Goal: Entertainment & Leisure: Consume media (video, audio)

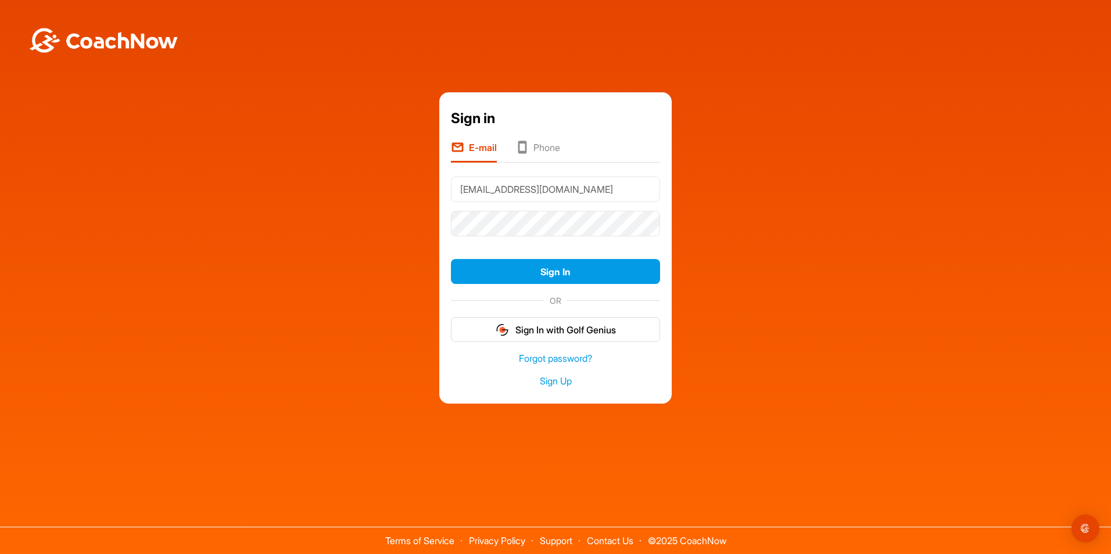
click at [530, 193] on input "[EMAIL_ADDRESS][DOMAIN_NAME]" at bounding box center [555, 190] width 209 height 26
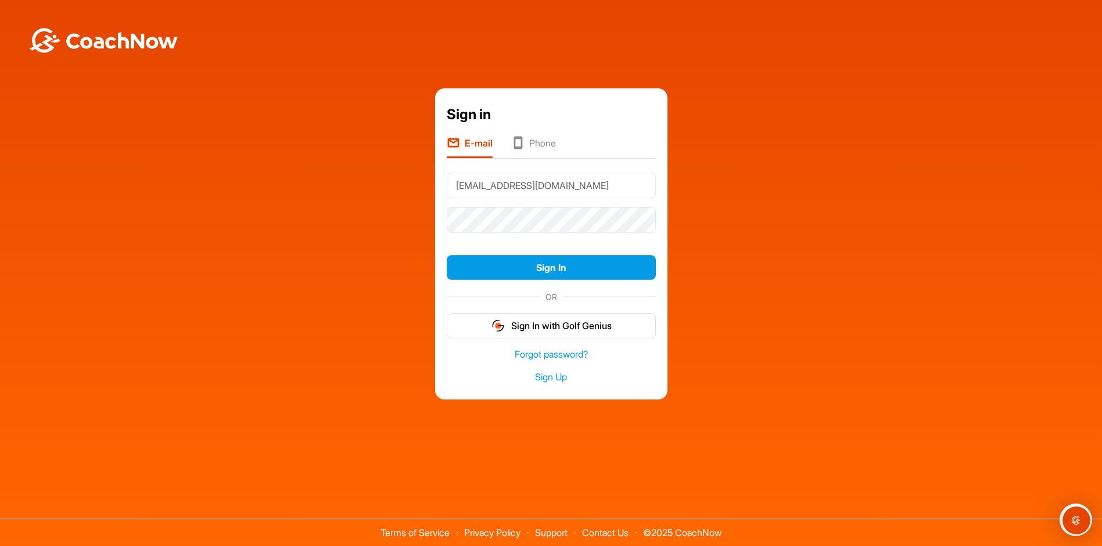
type input "[EMAIL_ADDRESS][DOMAIN_NAME]"
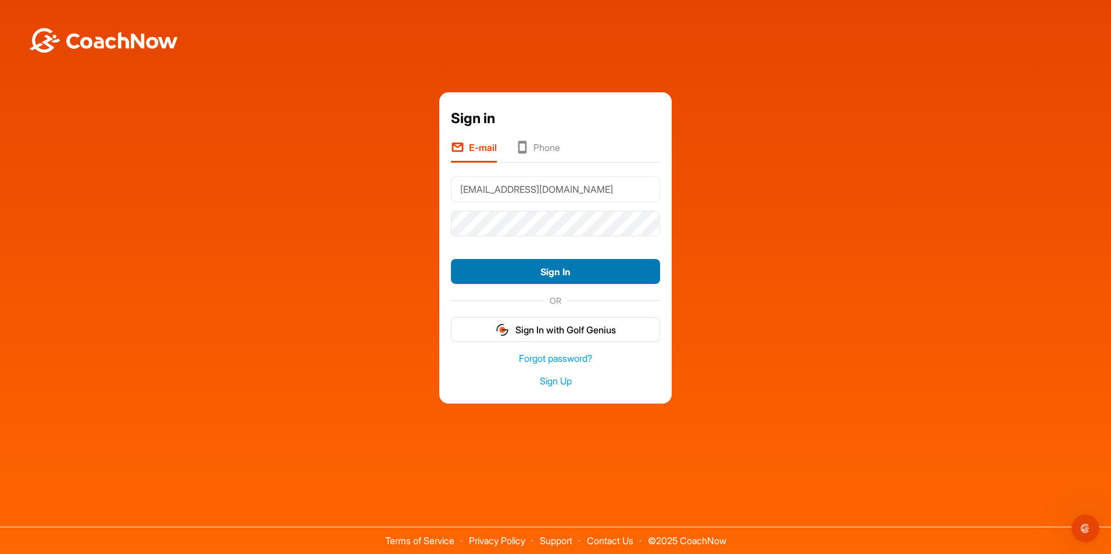
click at [553, 267] on button "Sign In" at bounding box center [555, 271] width 209 height 25
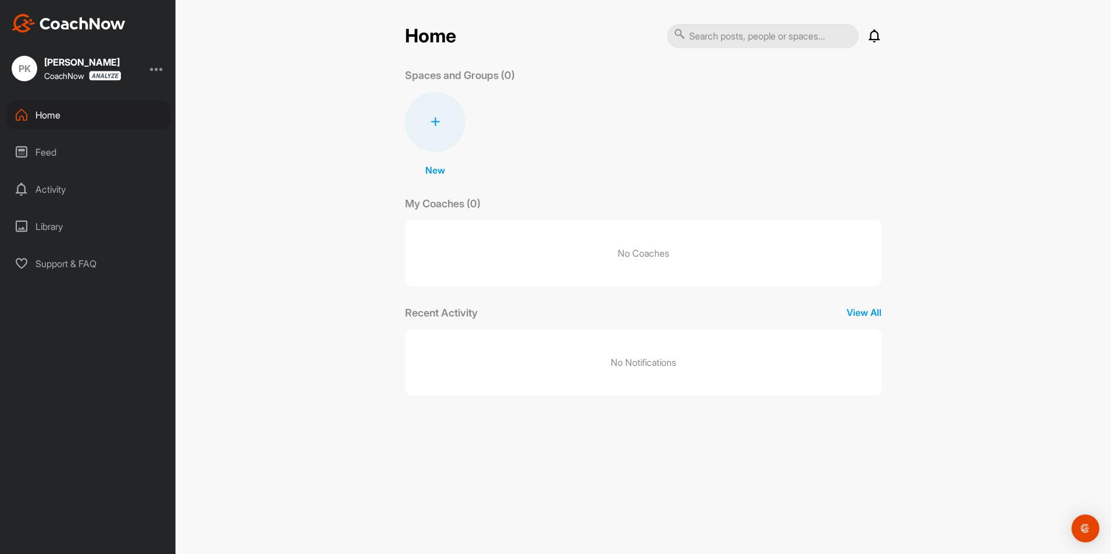
click at [747, 40] on input "text" at bounding box center [763, 36] width 192 height 24
type input "parker kisch"
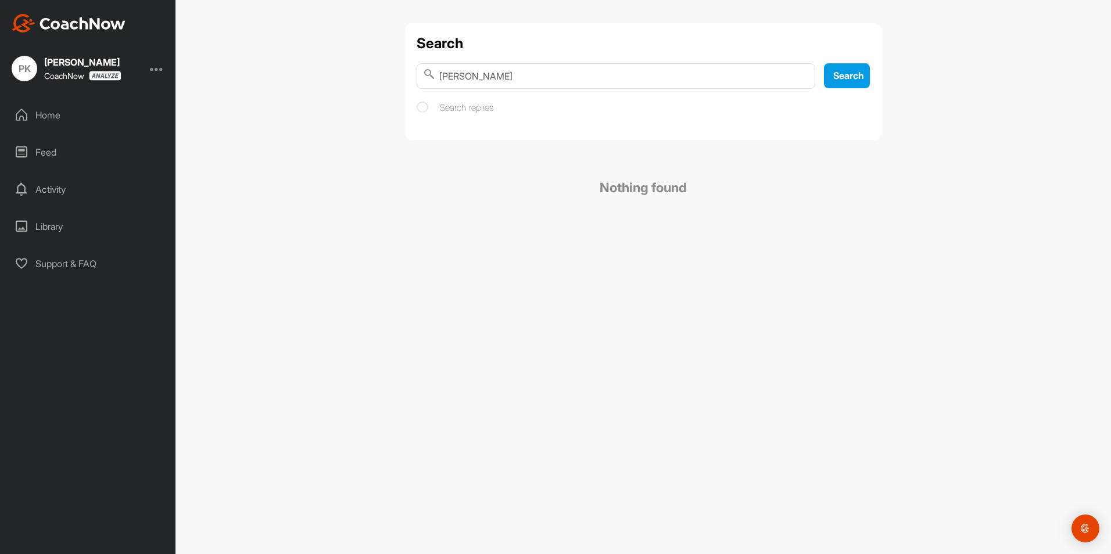
click at [163, 69] on div at bounding box center [157, 69] width 14 height 14
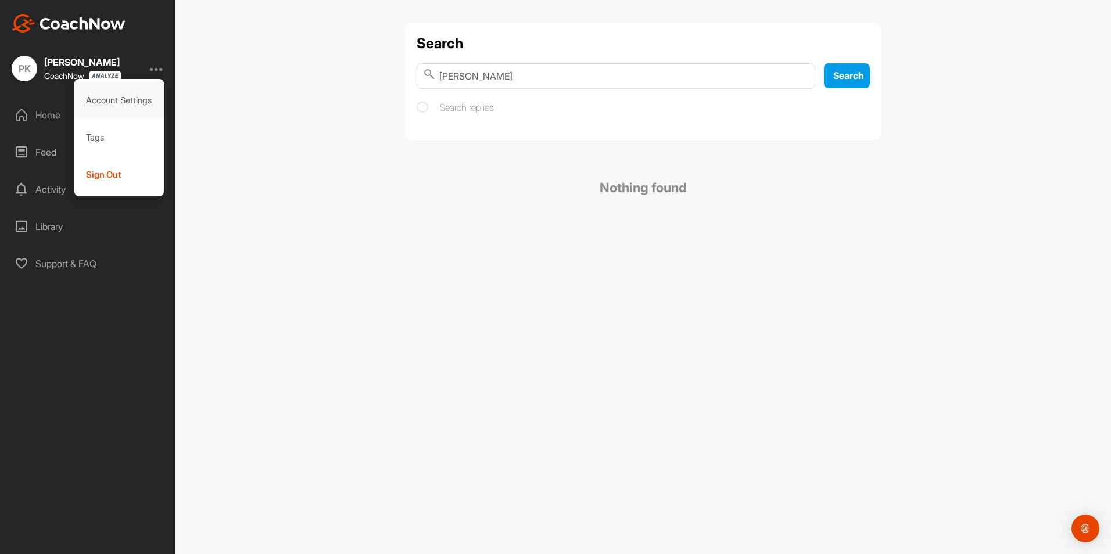
click at [131, 100] on div "Account Settings" at bounding box center [119, 100] width 90 height 37
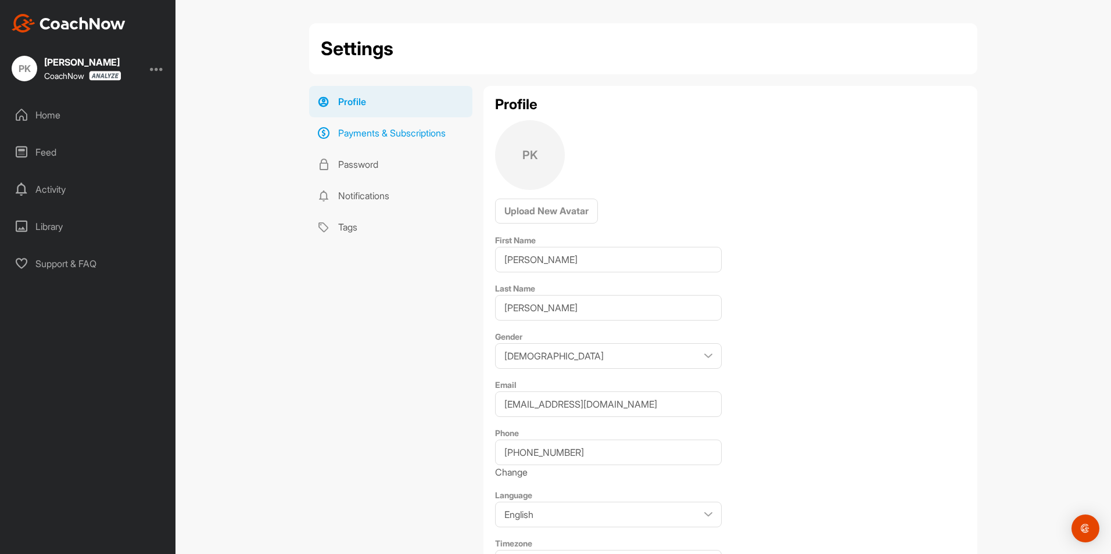
click at [389, 135] on link "Payments & Subscriptions" at bounding box center [390, 132] width 163 height 31
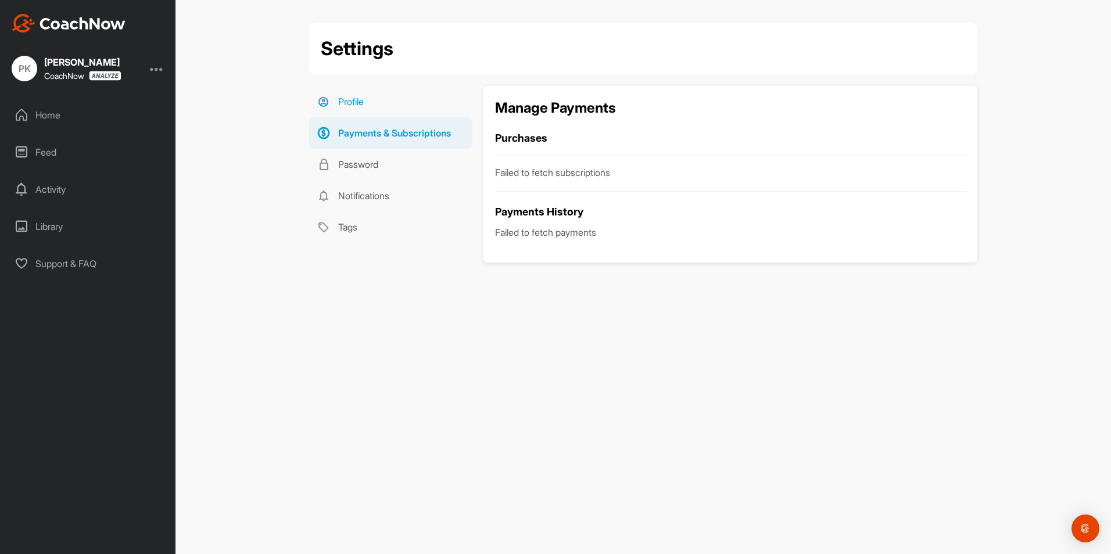
click at [350, 100] on link "Profile" at bounding box center [390, 101] width 163 height 31
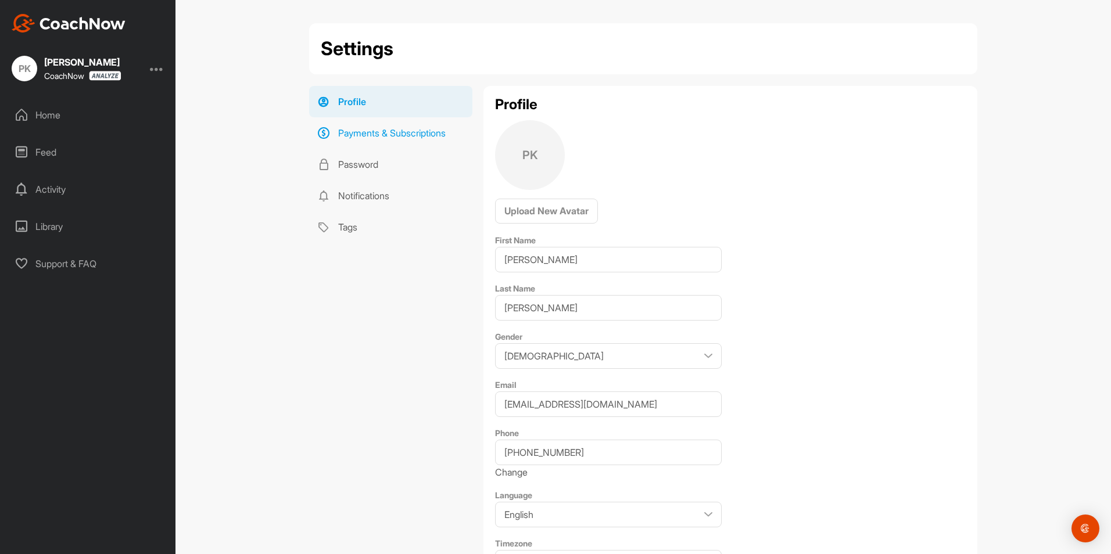
click at [354, 132] on link "Payments & Subscriptions" at bounding box center [390, 132] width 163 height 31
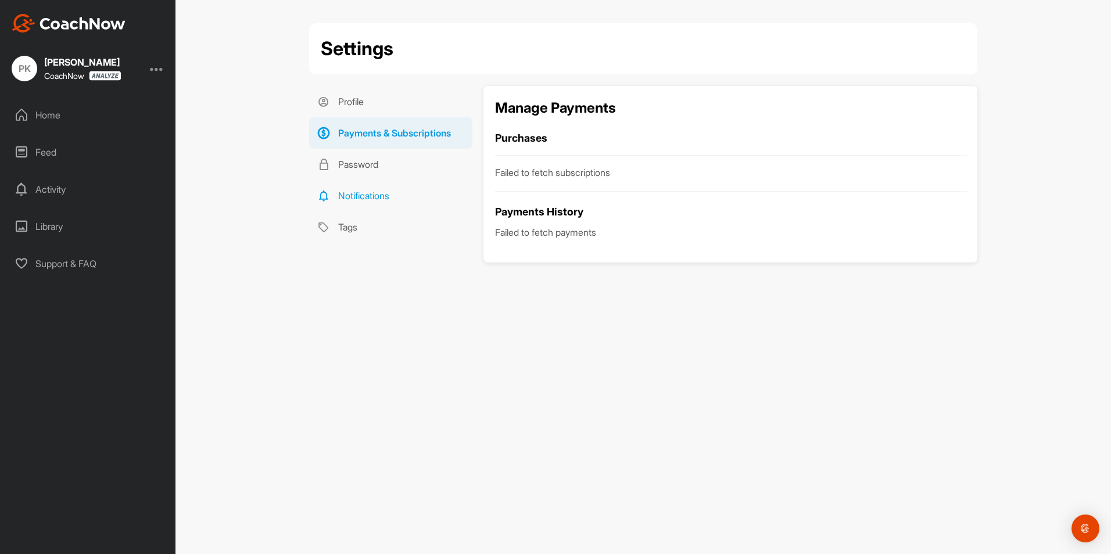
click at [353, 198] on link "Notifications" at bounding box center [390, 195] width 163 height 31
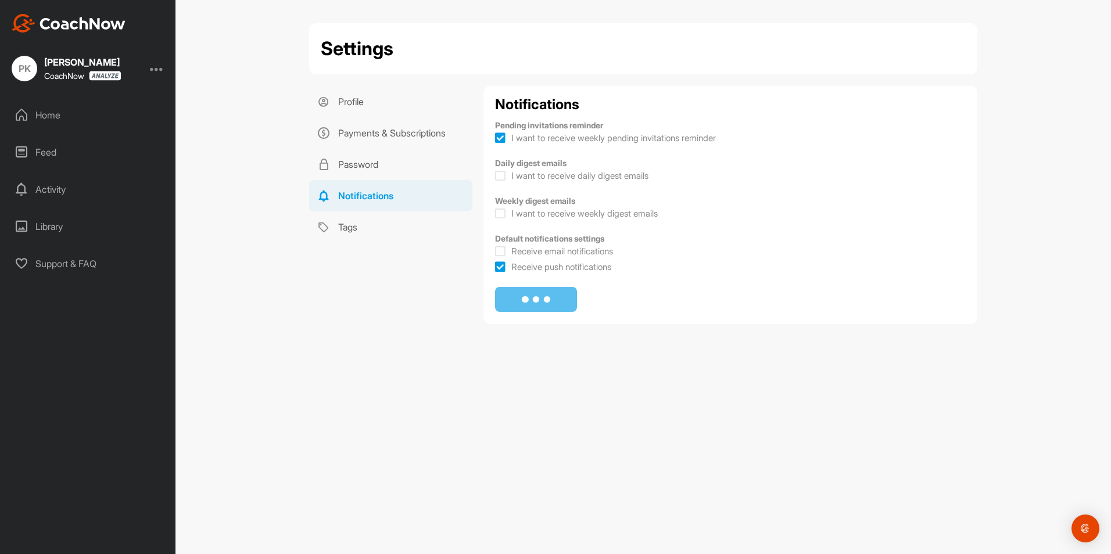
checkbox input "true"
click at [499, 179] on icon at bounding box center [500, 176] width 10 height 12
click at [499, 176] on input "I want to receive daily digest emails" at bounding box center [499, 172] width 8 height 8
checkbox input "true"
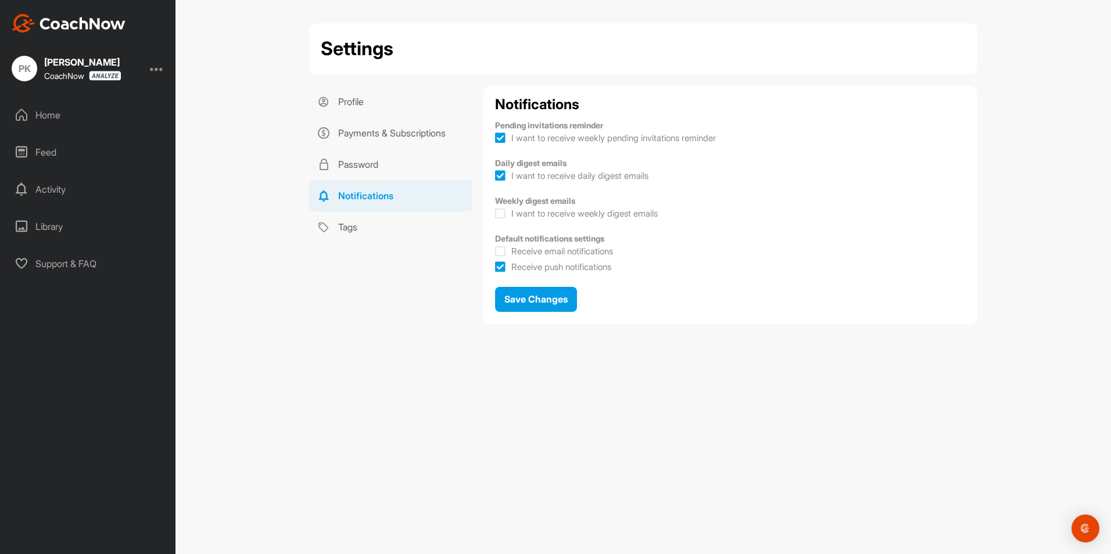
click at [505, 212] on icon at bounding box center [500, 214] width 10 height 12
click at [503, 212] on input "I want to receive weekly digest emails" at bounding box center [499, 210] width 8 height 8
checkbox input "true"
click at [525, 295] on span "Save Changes" at bounding box center [535, 299] width 63 height 12
click at [52, 110] on div "Home" at bounding box center [88, 115] width 164 height 29
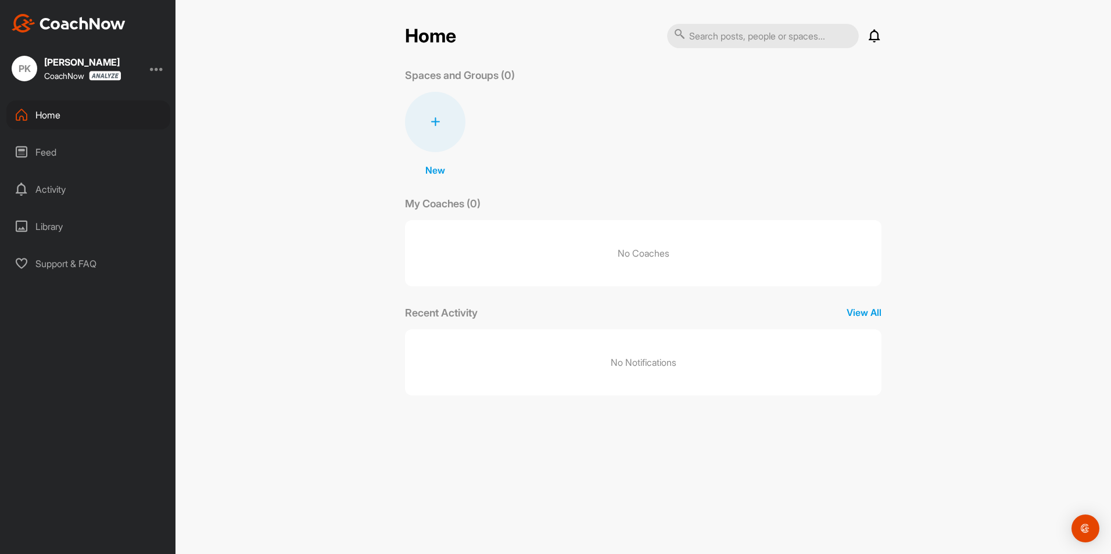
click at [160, 68] on div at bounding box center [157, 69] width 14 height 14
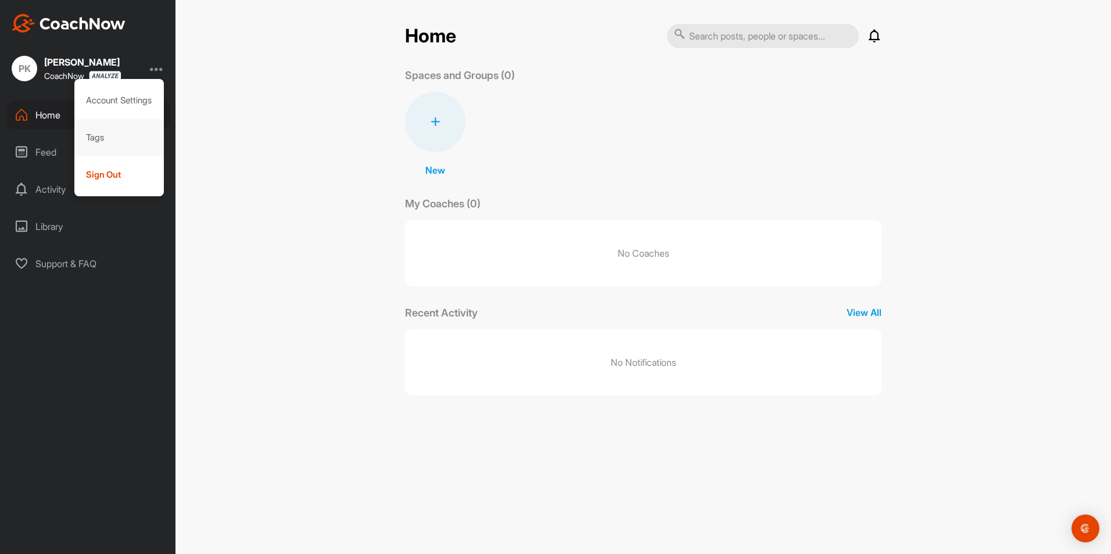
click at [106, 138] on div "Tags" at bounding box center [119, 137] width 90 height 37
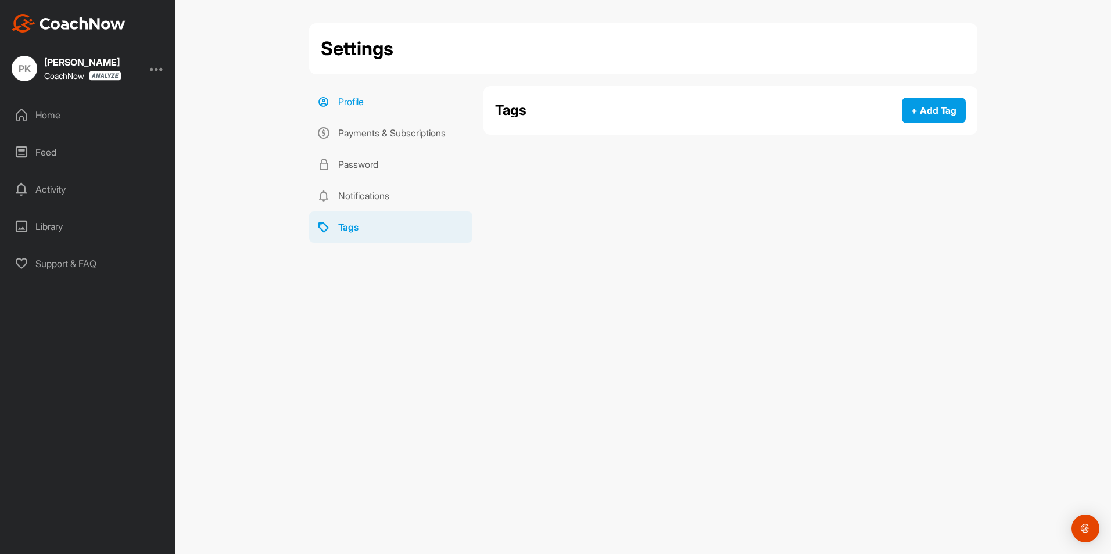
click at [366, 99] on link "Profile" at bounding box center [390, 101] width 163 height 31
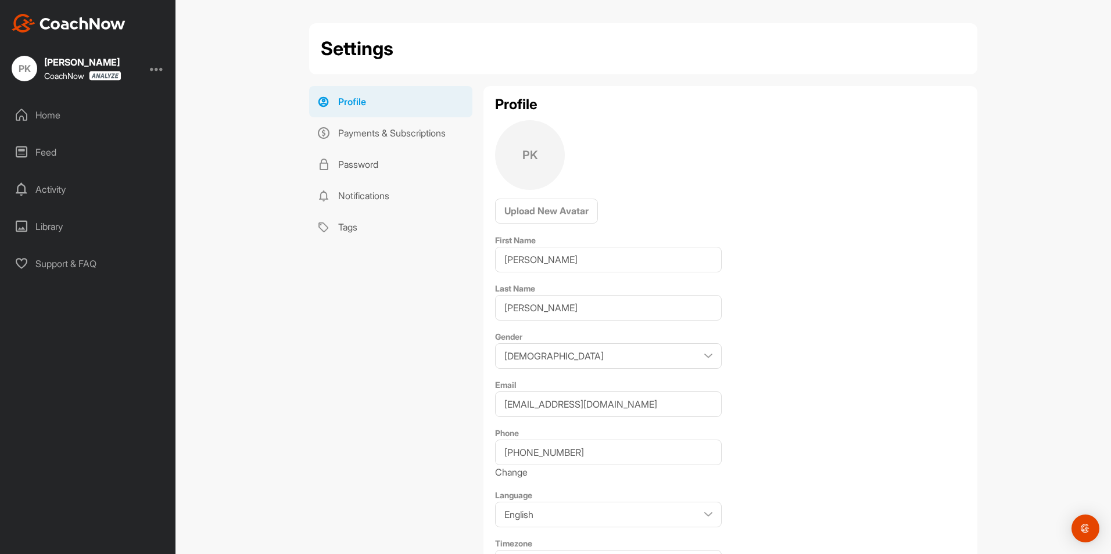
click at [59, 110] on div "Home" at bounding box center [88, 115] width 164 height 29
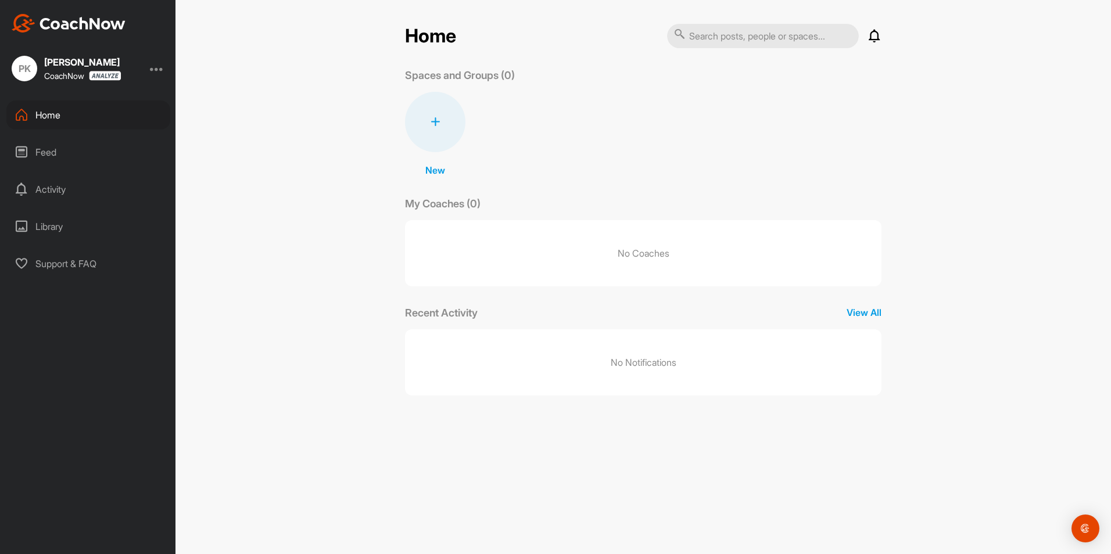
click at [59, 190] on div "Activity" at bounding box center [88, 189] width 164 height 29
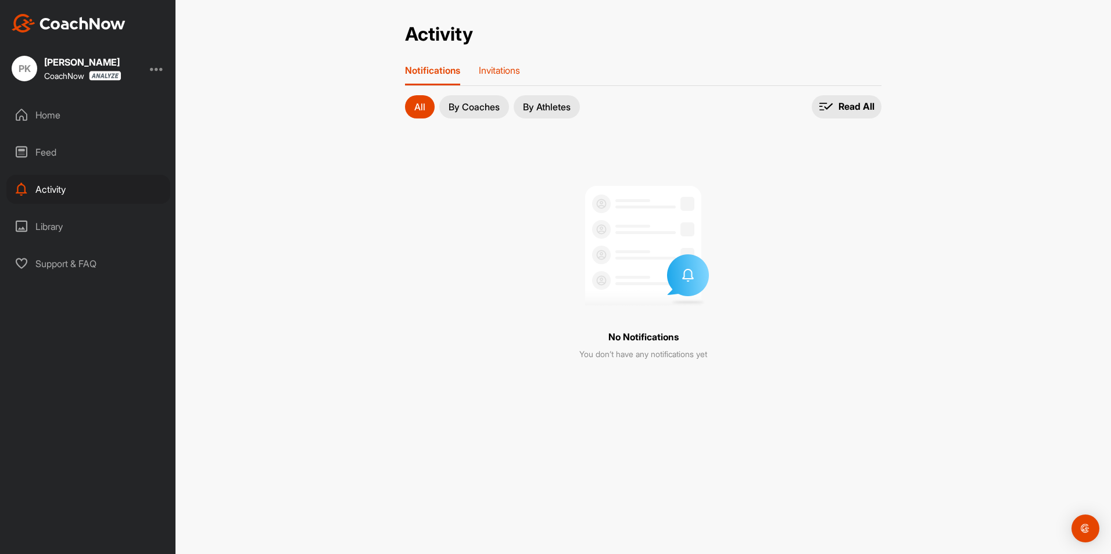
click at [499, 74] on p "Invitations" at bounding box center [499, 70] width 41 height 12
click at [444, 72] on p "Notifications" at bounding box center [430, 70] width 51 height 12
click at [474, 106] on p "By Coaches" at bounding box center [474, 106] width 51 height 9
click at [539, 105] on p "By Athletes" at bounding box center [547, 106] width 48 height 9
click at [426, 105] on button "All" at bounding box center [420, 106] width 30 height 23
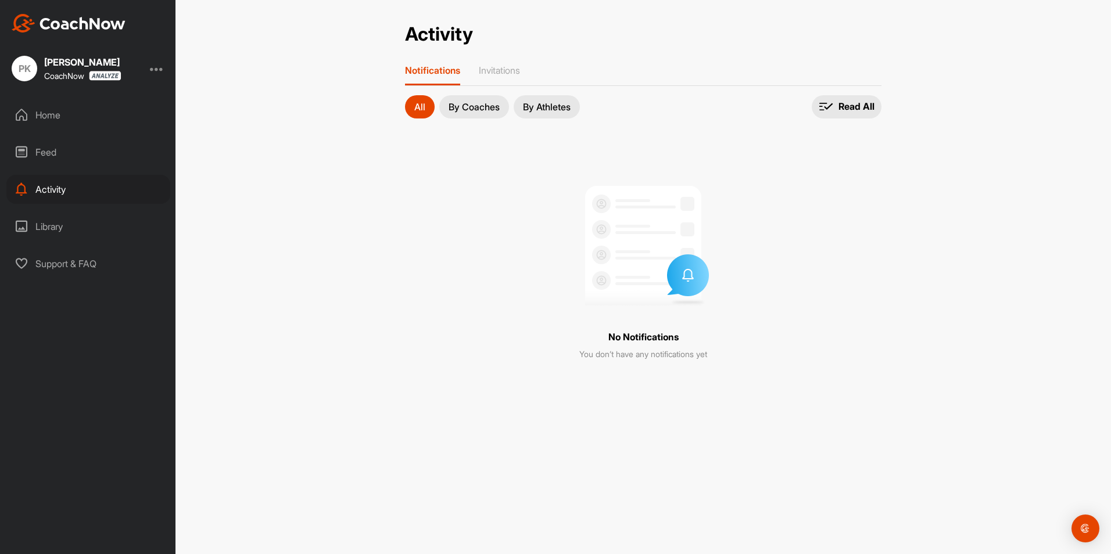
click at [73, 115] on div "Home" at bounding box center [88, 115] width 164 height 29
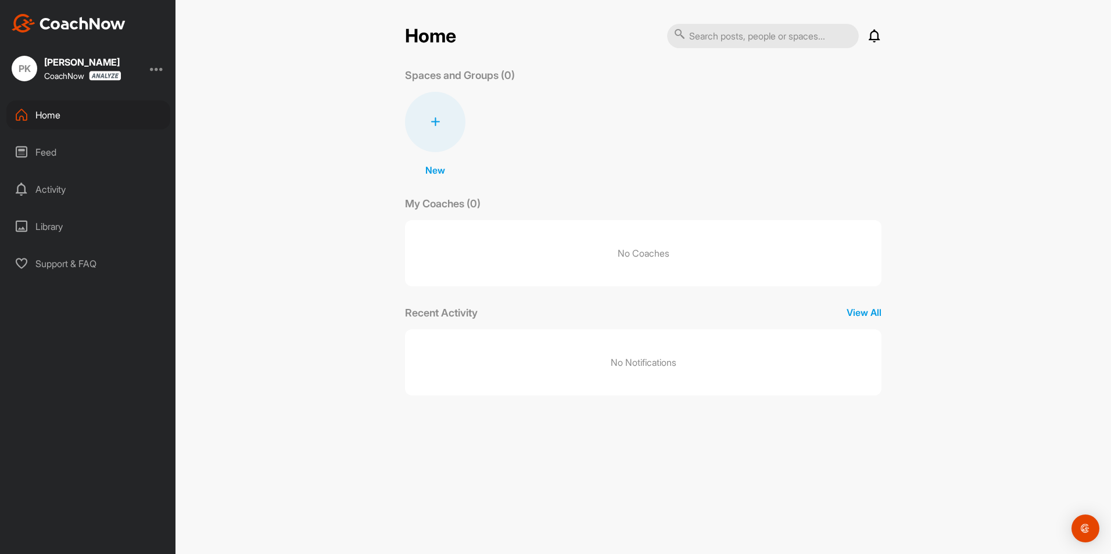
click at [801, 40] on input "text" at bounding box center [763, 36] width 192 height 24
type input "parker kisch"
click at [676, 33] on icon at bounding box center [680, 34] width 12 height 12
click at [770, 38] on input "parker kisch" at bounding box center [763, 36] width 192 height 24
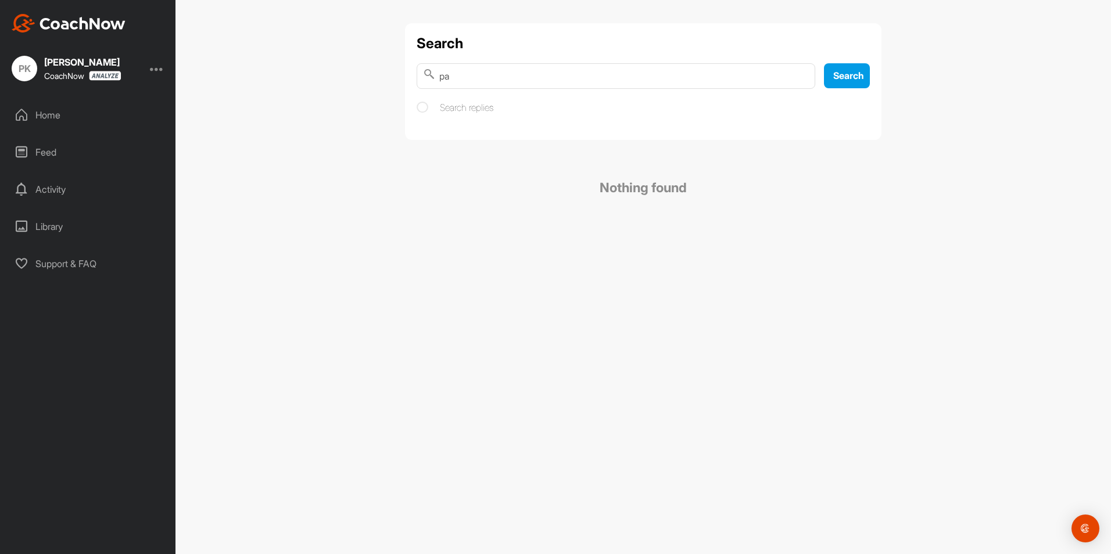
type input "p"
click at [58, 113] on div "Home" at bounding box center [88, 115] width 164 height 29
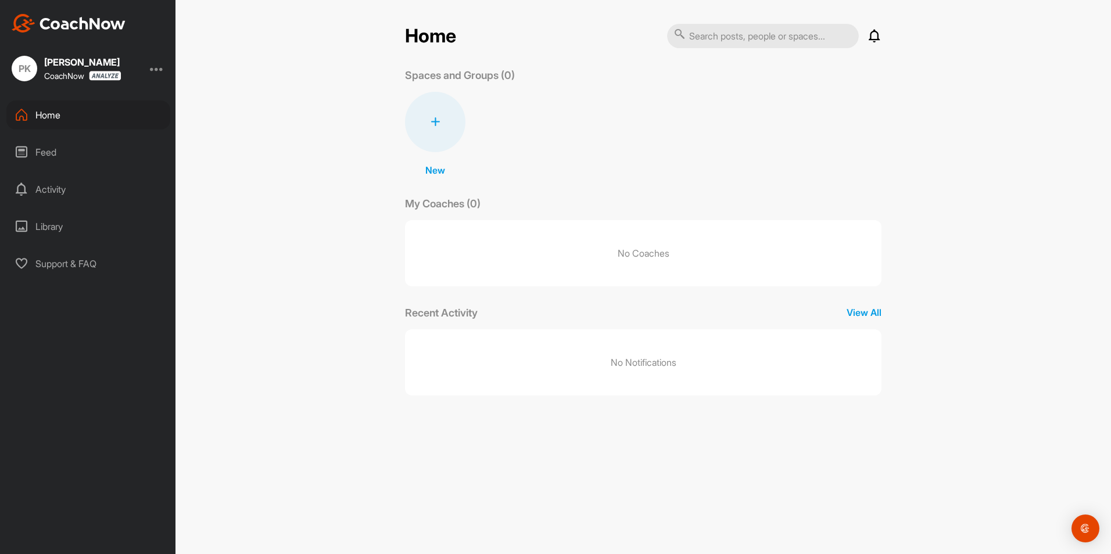
click at [119, 75] on img at bounding box center [105, 76] width 33 height 10
click at [160, 68] on div at bounding box center [157, 69] width 14 height 14
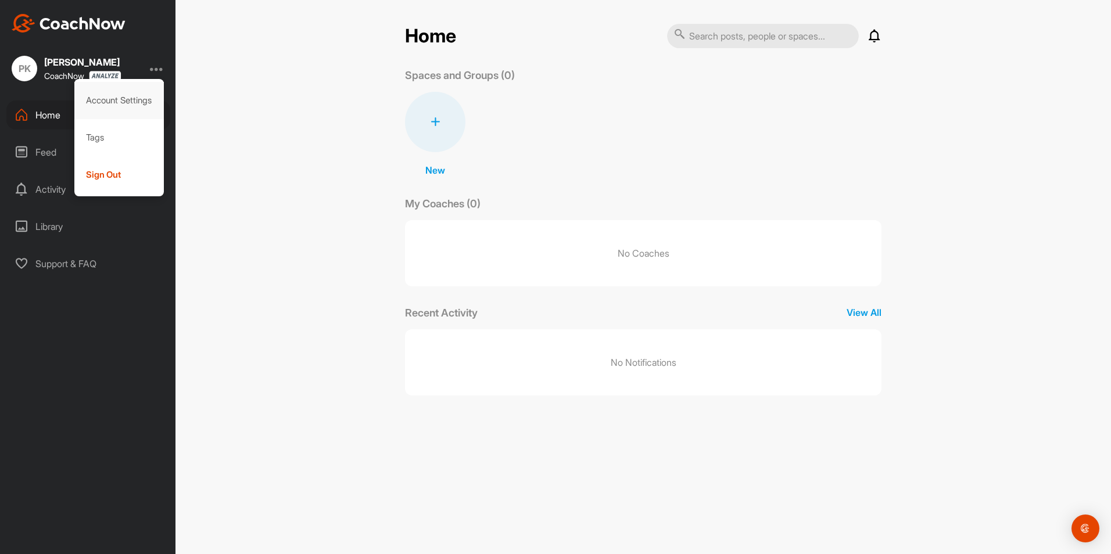
click at [114, 98] on div "Account Settings" at bounding box center [119, 100] width 90 height 37
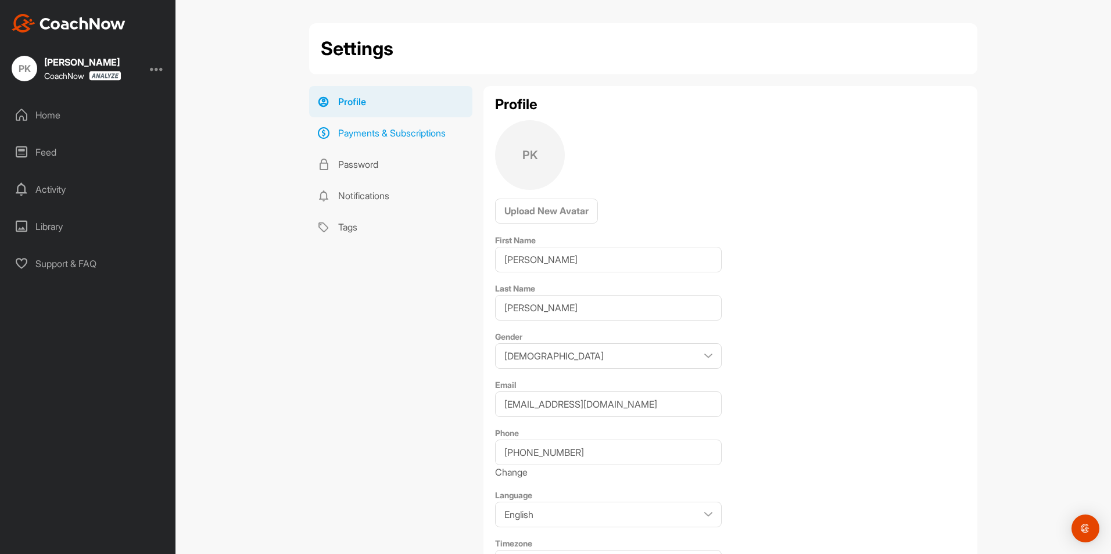
click at [358, 133] on link "Payments & Subscriptions" at bounding box center [390, 132] width 163 height 31
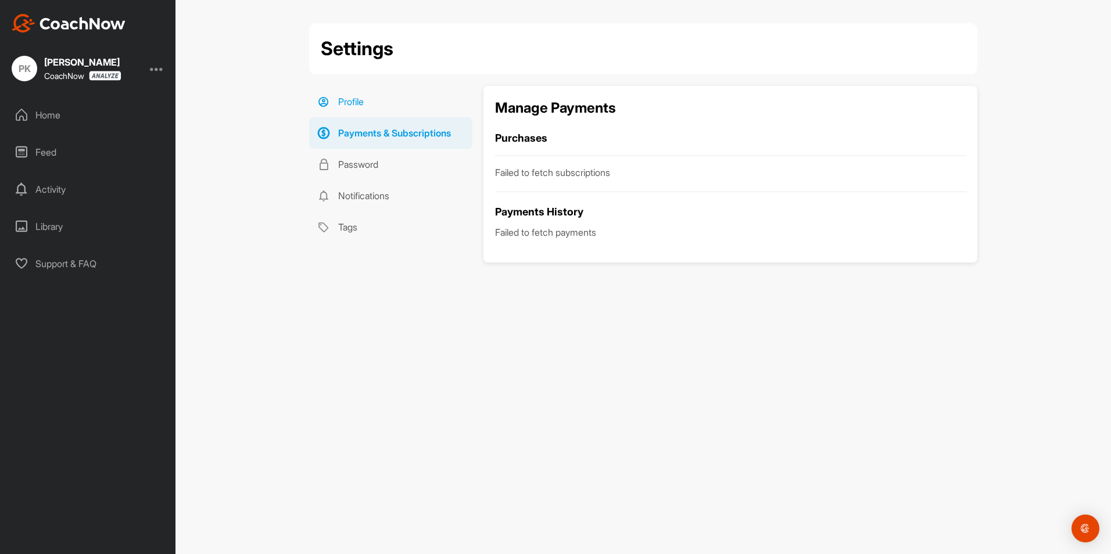
click at [347, 106] on link "Profile" at bounding box center [390, 101] width 163 height 31
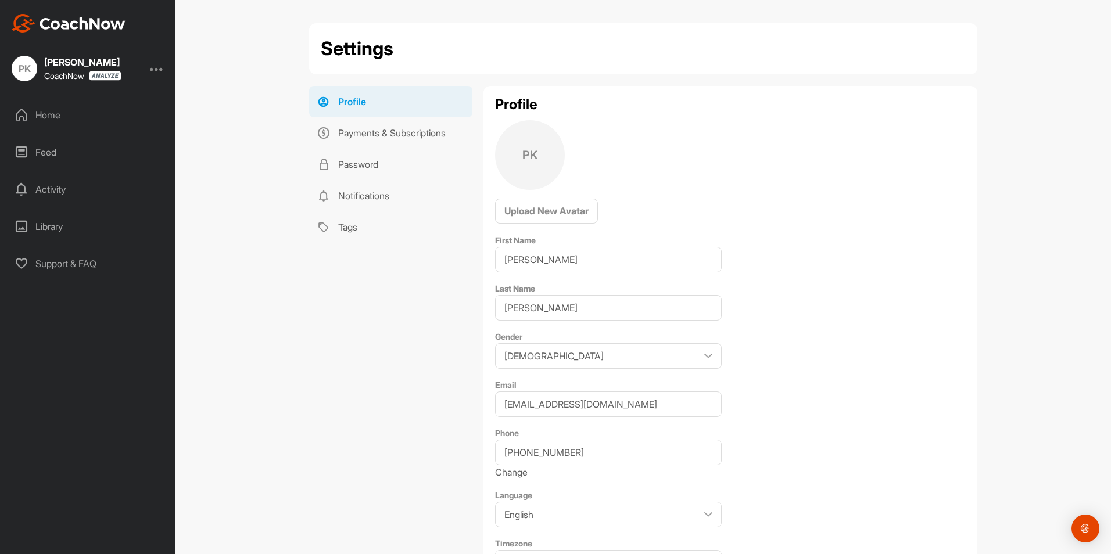
click at [83, 109] on div "Home" at bounding box center [88, 115] width 164 height 29
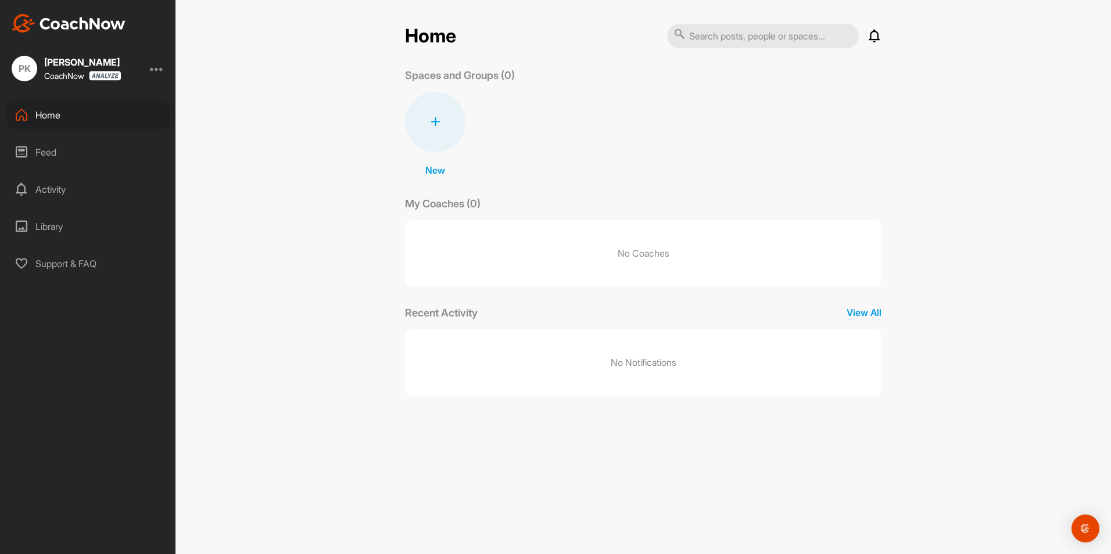
click at [60, 148] on div "Feed" at bounding box center [88, 152] width 164 height 29
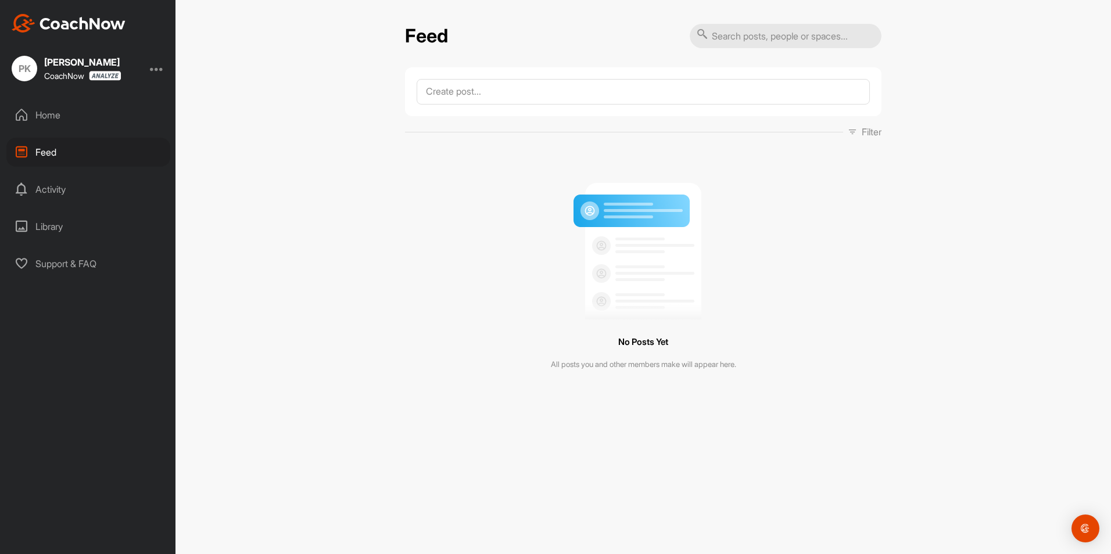
click at [63, 188] on div "Activity" at bounding box center [88, 189] width 164 height 29
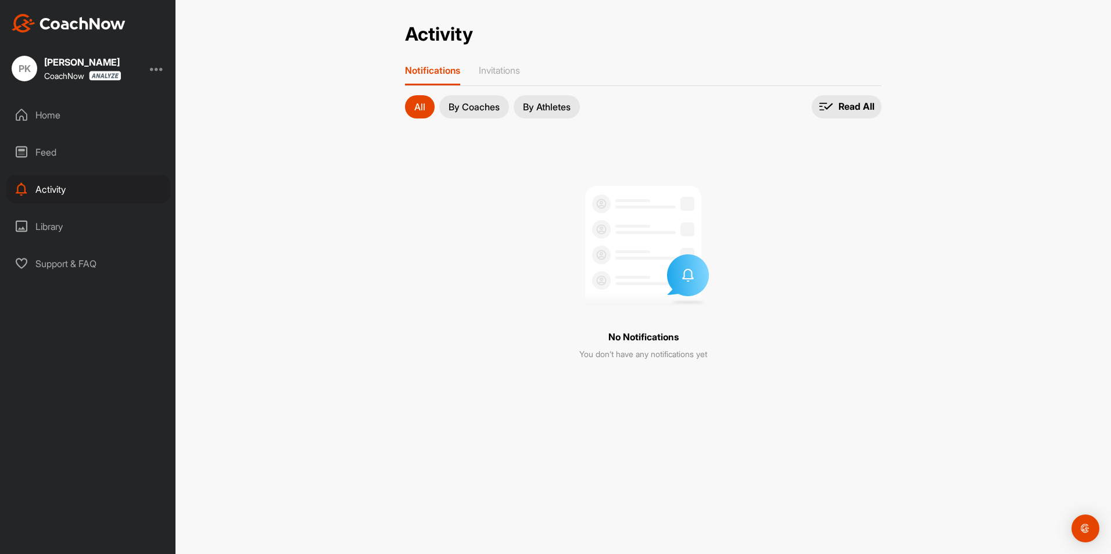
click at [58, 227] on div "Library" at bounding box center [88, 226] width 164 height 29
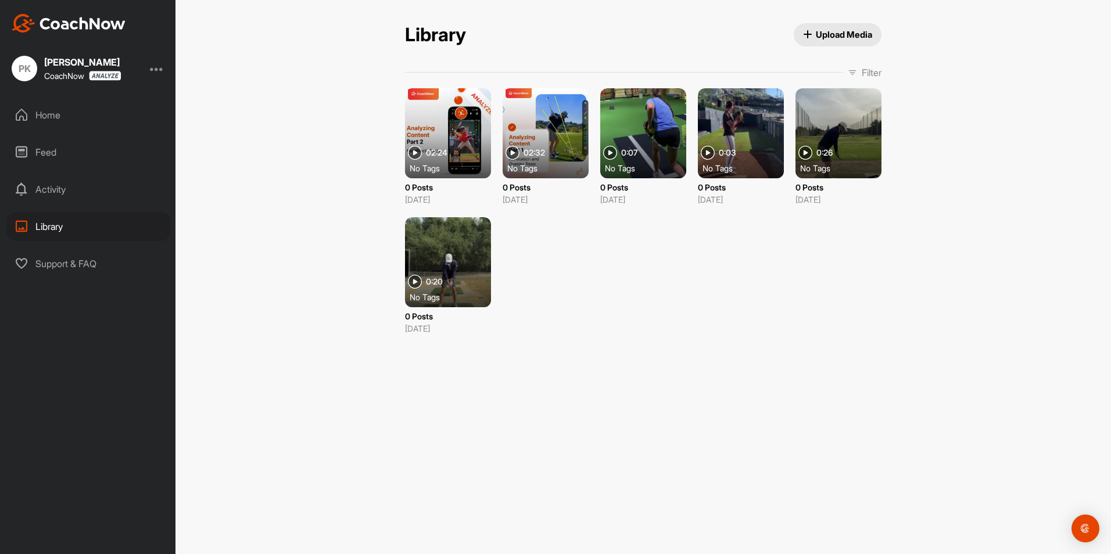
click at [61, 261] on div "Support & FAQ" at bounding box center [88, 263] width 164 height 29
click at [44, 116] on div "Home" at bounding box center [88, 115] width 164 height 29
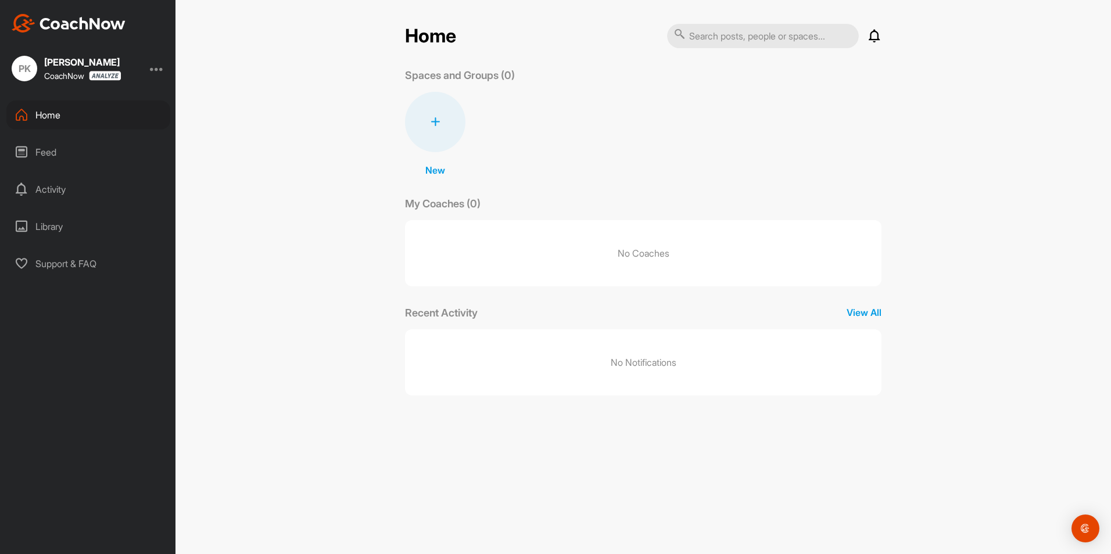
click at [61, 190] on div "Activity" at bounding box center [88, 189] width 164 height 29
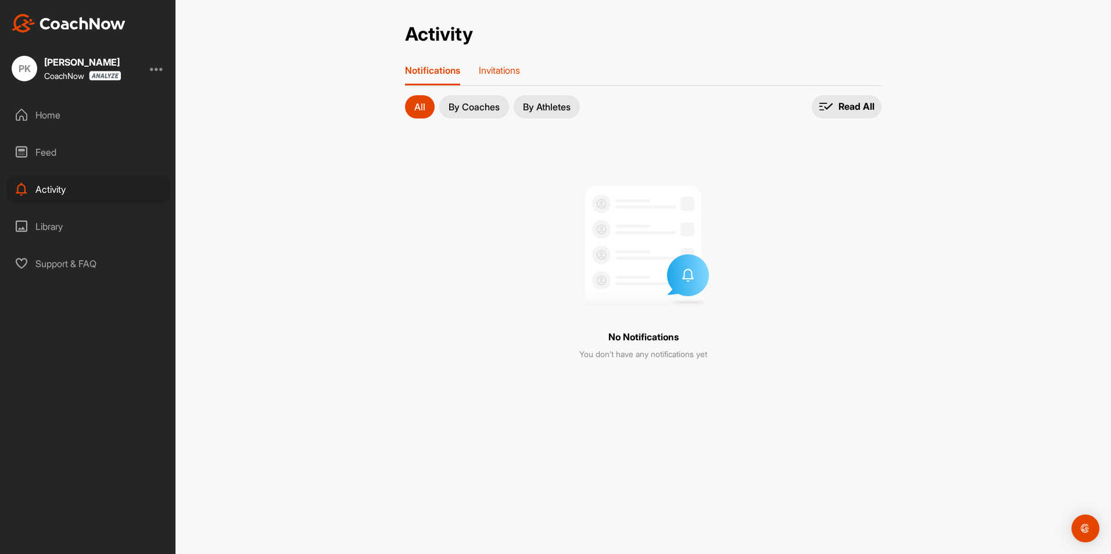
click at [487, 69] on p "Invitations" at bounding box center [499, 70] width 41 height 12
click at [446, 108] on div "Incoming" at bounding box center [441, 107] width 55 height 12
click at [496, 104] on div "Outgoing" at bounding box center [522, 106] width 73 height 23
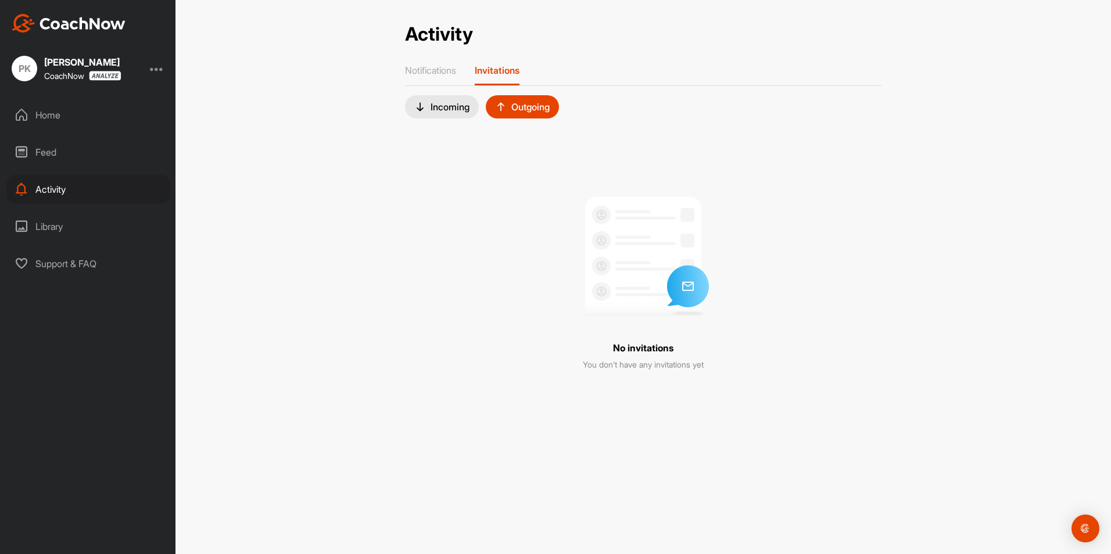
click at [457, 105] on div "Incoming" at bounding box center [441, 107] width 55 height 12
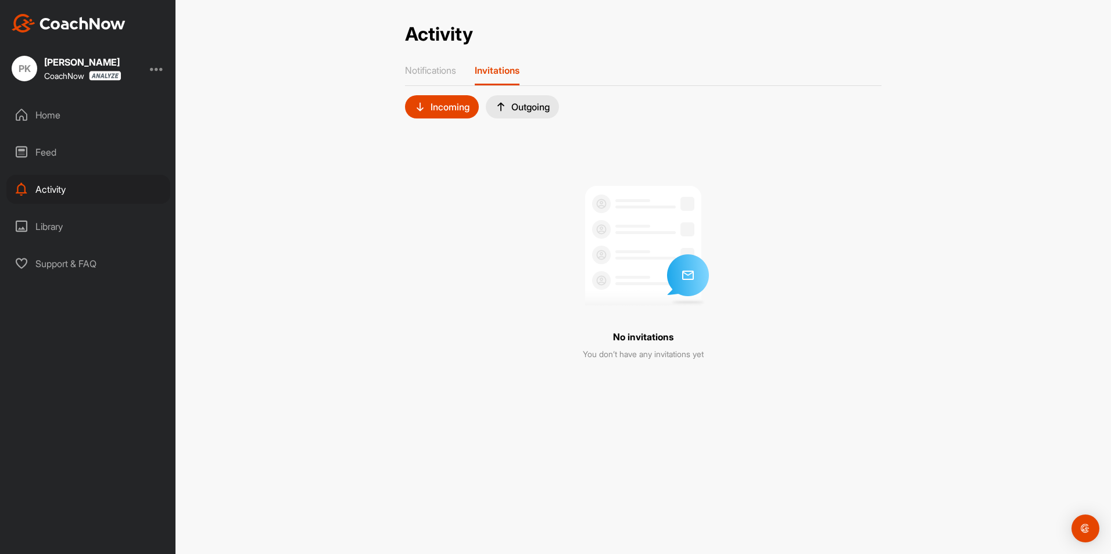
click at [56, 115] on div "Home" at bounding box center [88, 115] width 164 height 29
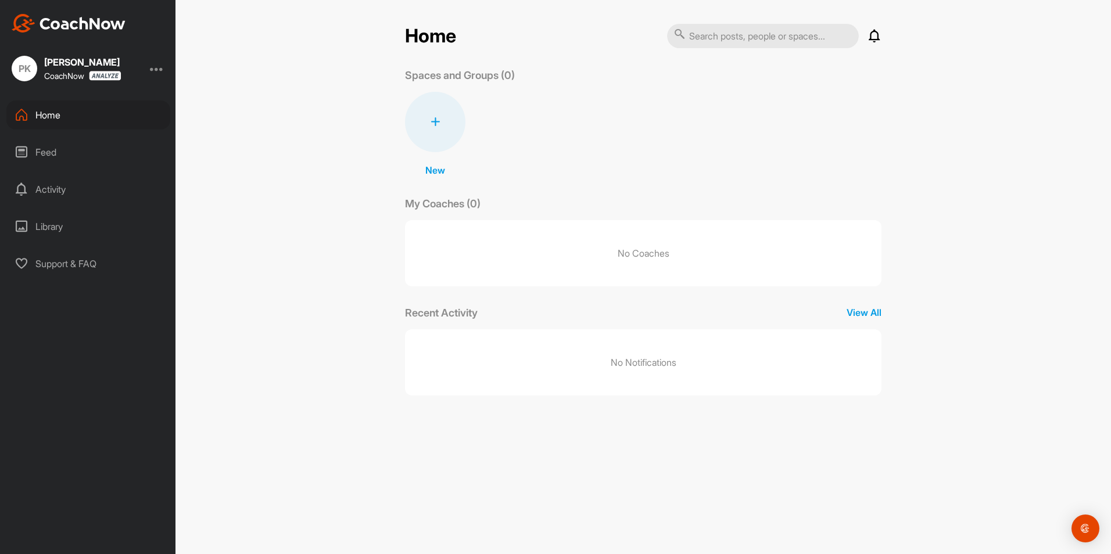
click at [58, 193] on div "Activity" at bounding box center [88, 189] width 164 height 29
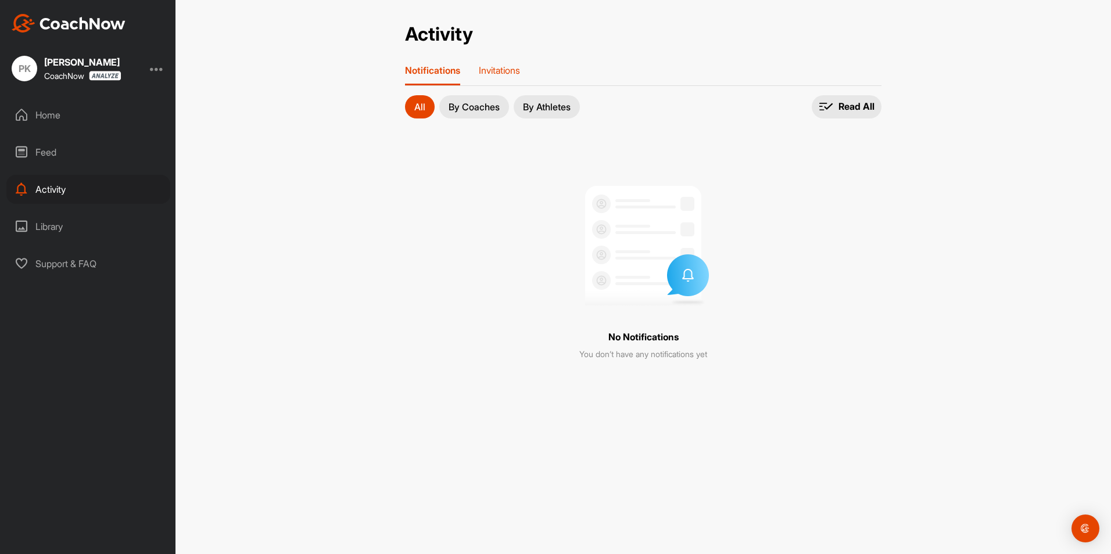
click at [504, 69] on p "Invitations" at bounding box center [499, 70] width 41 height 12
click at [47, 112] on div "Home" at bounding box center [88, 115] width 164 height 29
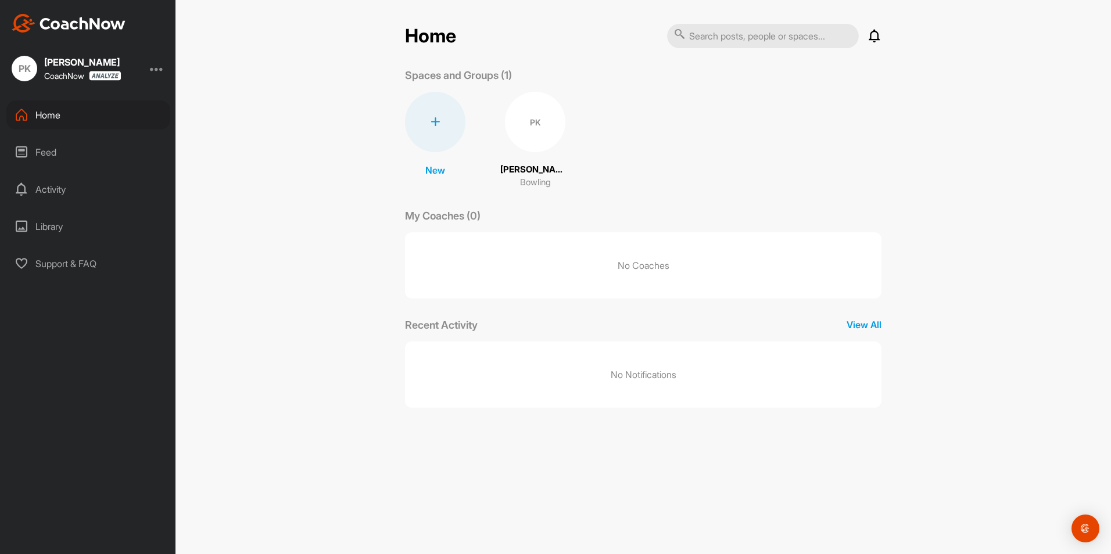
click at [531, 124] on div "PK" at bounding box center [535, 122] width 60 height 60
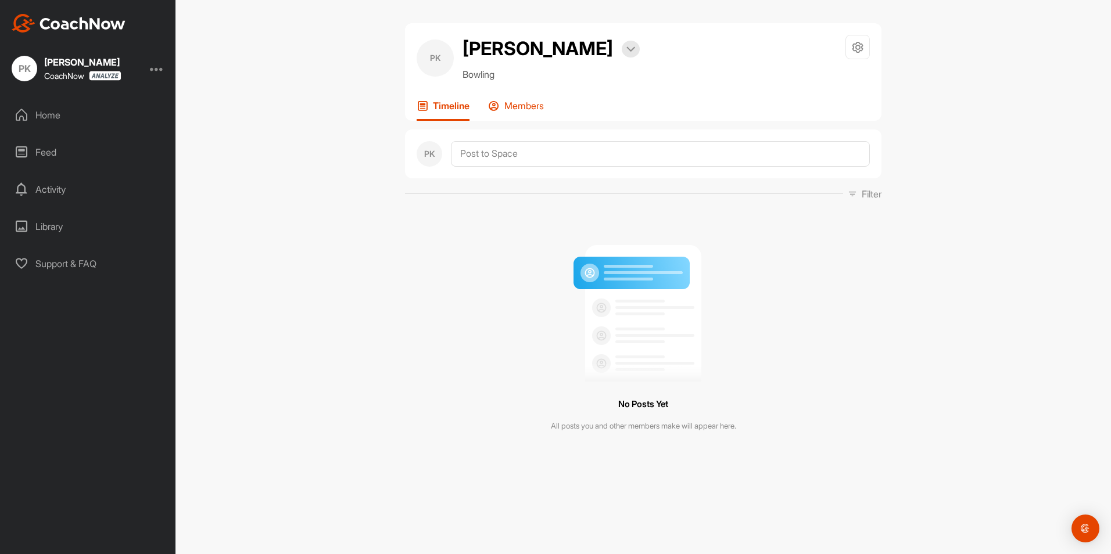
click at [522, 106] on p "Members" at bounding box center [524, 106] width 40 height 12
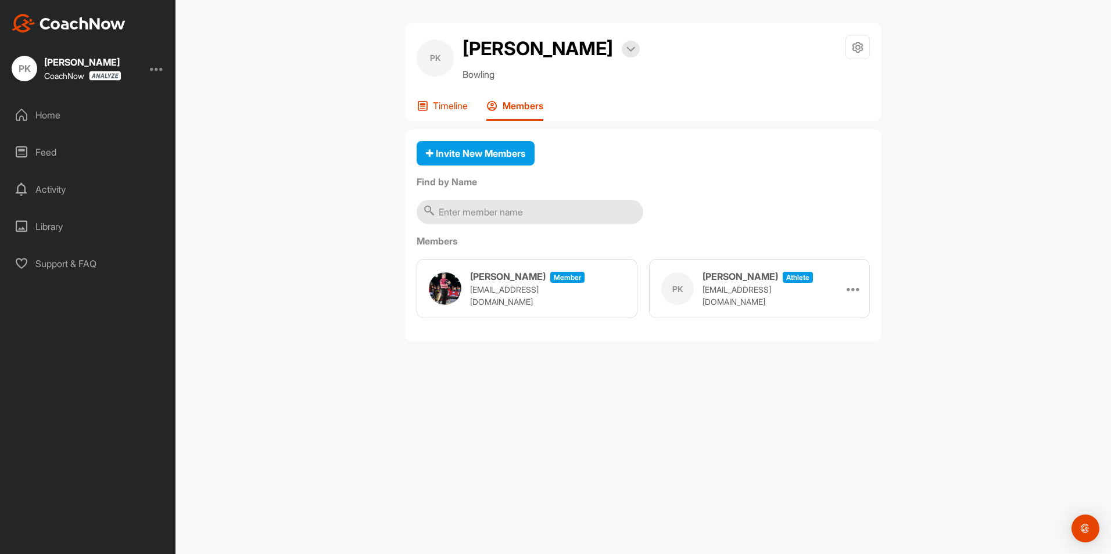
click at [450, 105] on p "Timeline" at bounding box center [450, 106] width 35 height 12
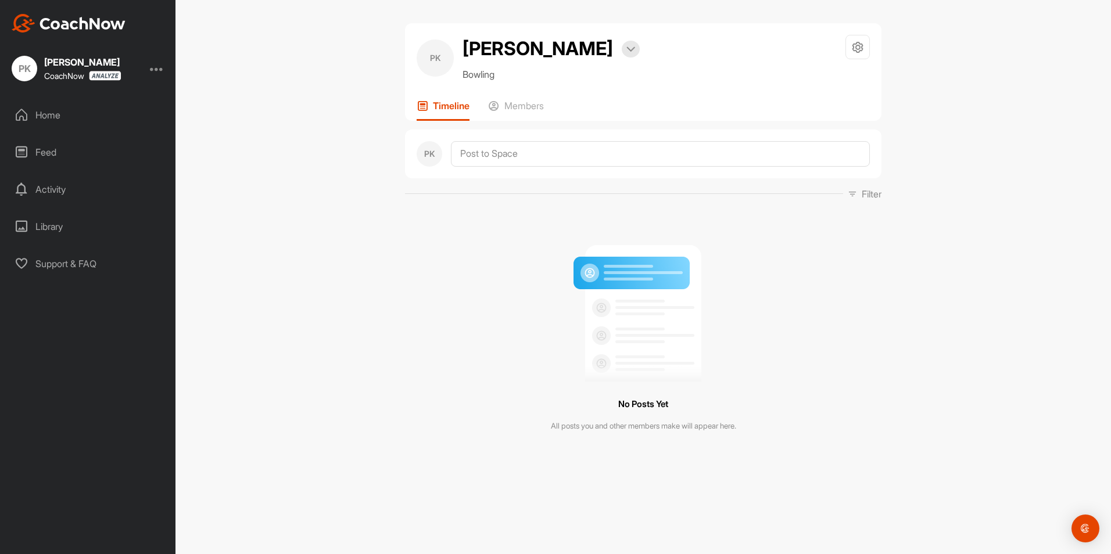
click at [46, 114] on div "Home" at bounding box center [88, 115] width 164 height 29
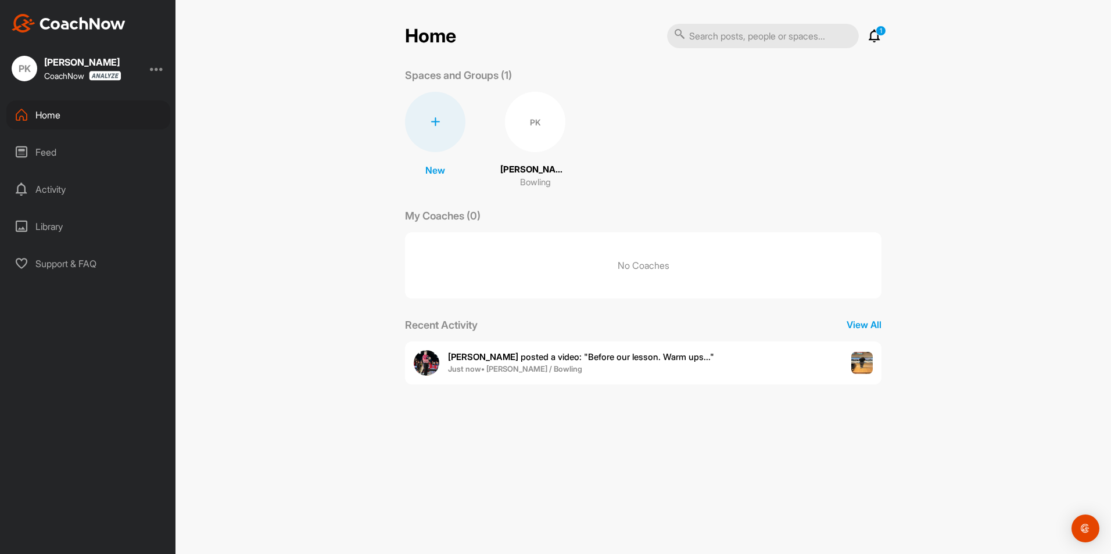
click at [633, 372] on span "Just now • [PERSON_NAME] / Bowling" at bounding box center [581, 370] width 266 height 12
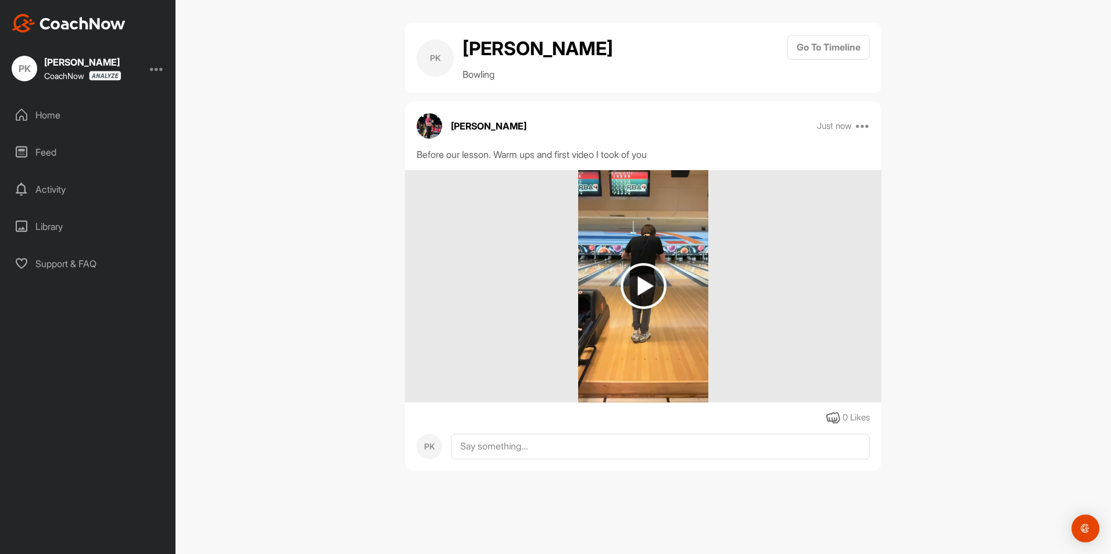
click at [653, 286] on img at bounding box center [644, 286] width 46 height 46
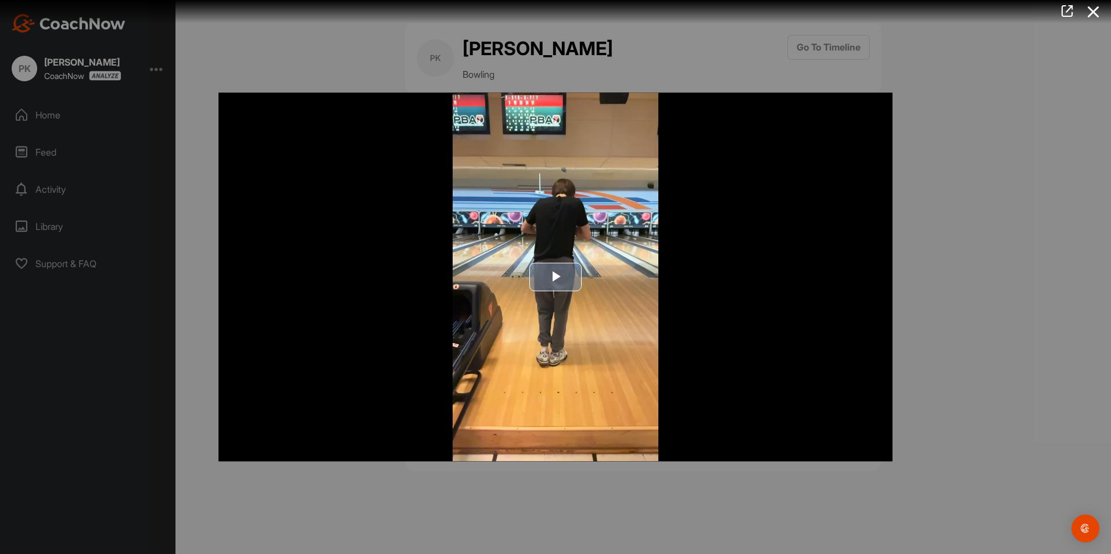
click at [555, 277] on span "Video Player" at bounding box center [555, 277] width 0 height 0
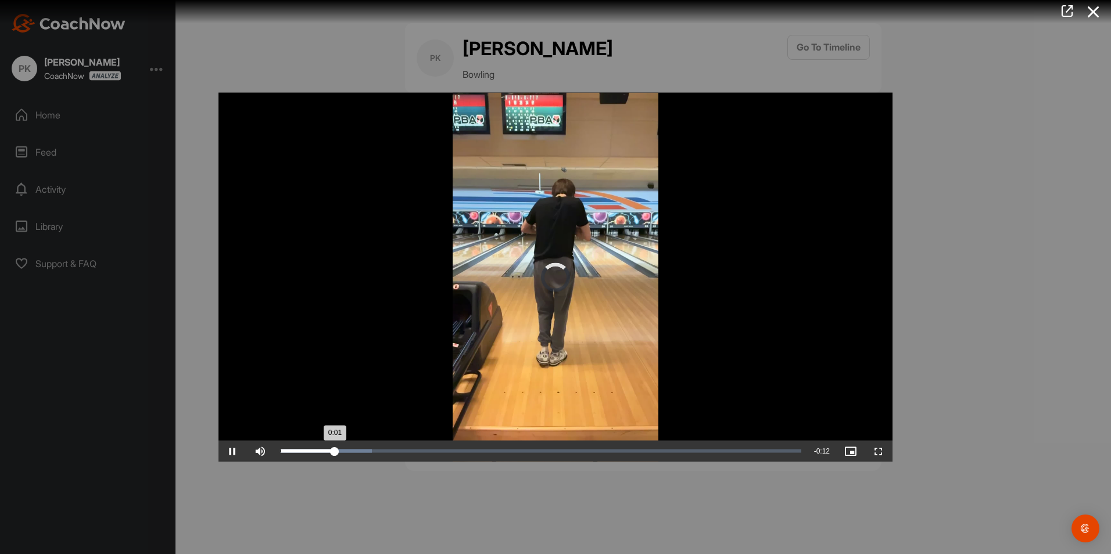
drag, startPoint x: 325, startPoint y: 450, endPoint x: 291, endPoint y: 450, distance: 34.3
click at [1092, 12] on icon at bounding box center [1093, 11] width 27 height 21
